Goal: Navigation & Orientation: Find specific page/section

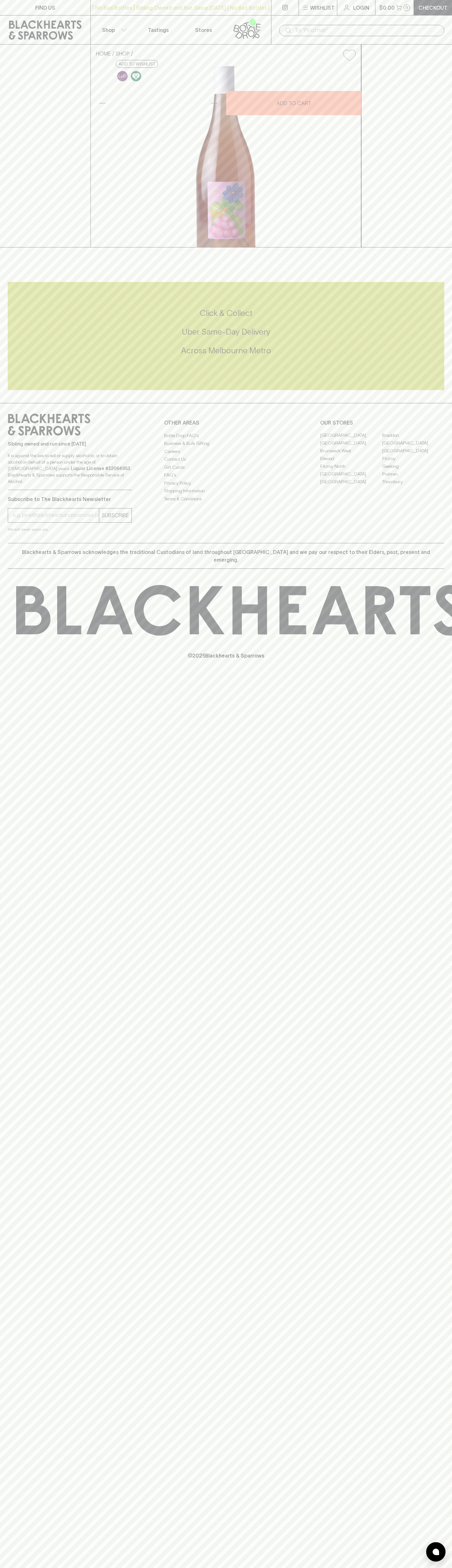
click at [141, 16] on link "Tastings" at bounding box center [158, 29] width 45 height 29
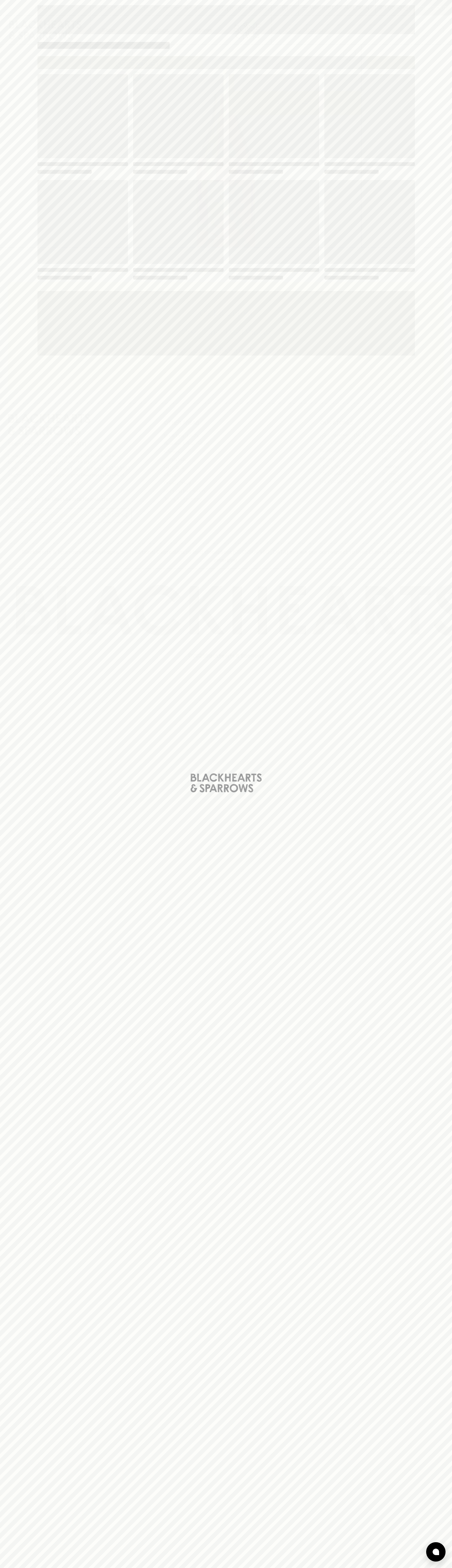
click at [425, 252] on div "Loading" at bounding box center [226, 784] width 452 height 1568
click at [241, 1567] on html "FIND US | No Bad Bottles | Sibling Owned and Run Since 2006 | No Bad Bottles | …" at bounding box center [226, 784] width 452 height 1568
click at [21, 1387] on div "Loading" at bounding box center [226, 784] width 452 height 1568
